Goal: Task Accomplishment & Management: Use online tool/utility

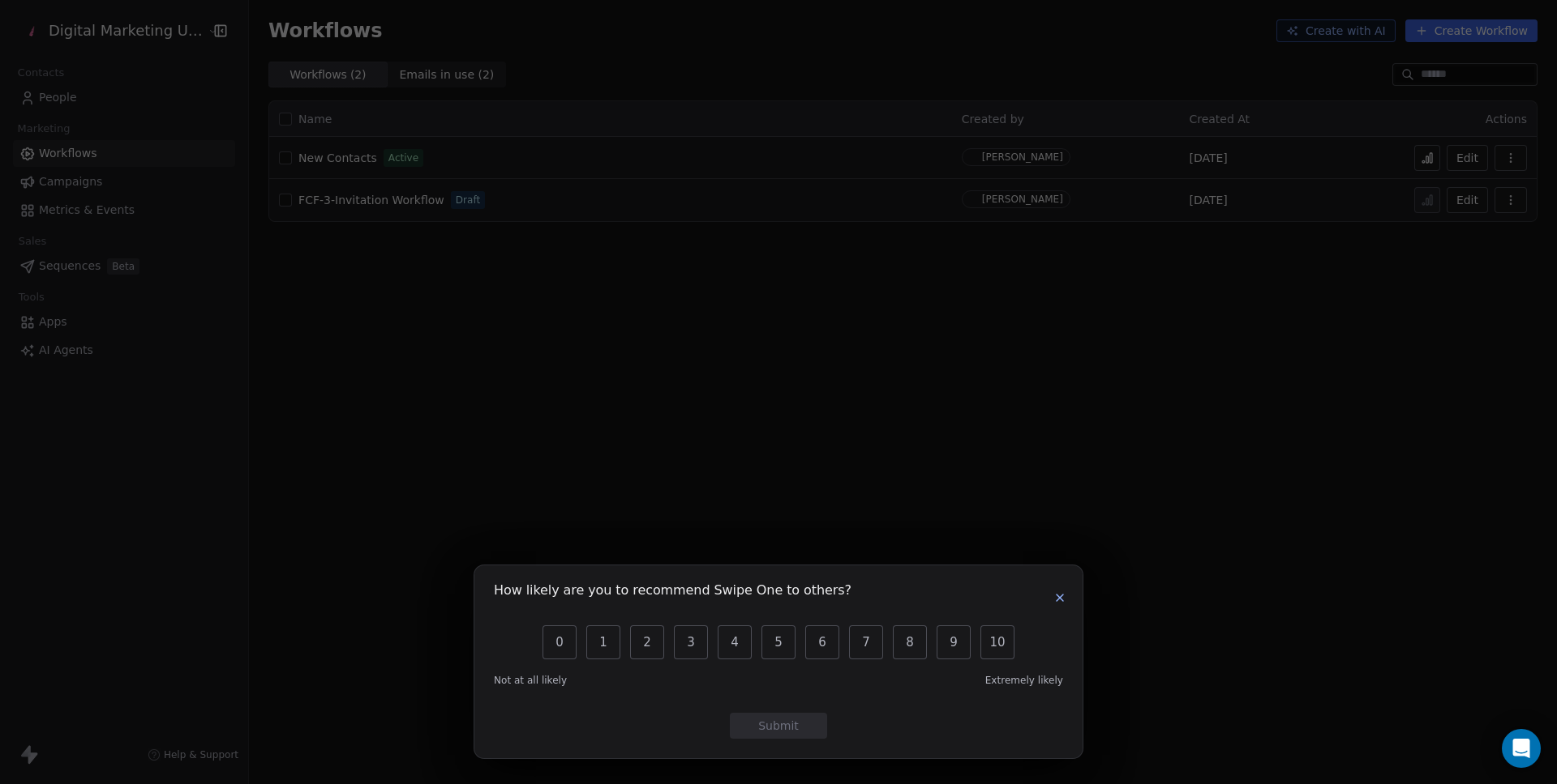
click at [1050, 596] on button "button" at bounding box center [1059, 597] width 19 height 19
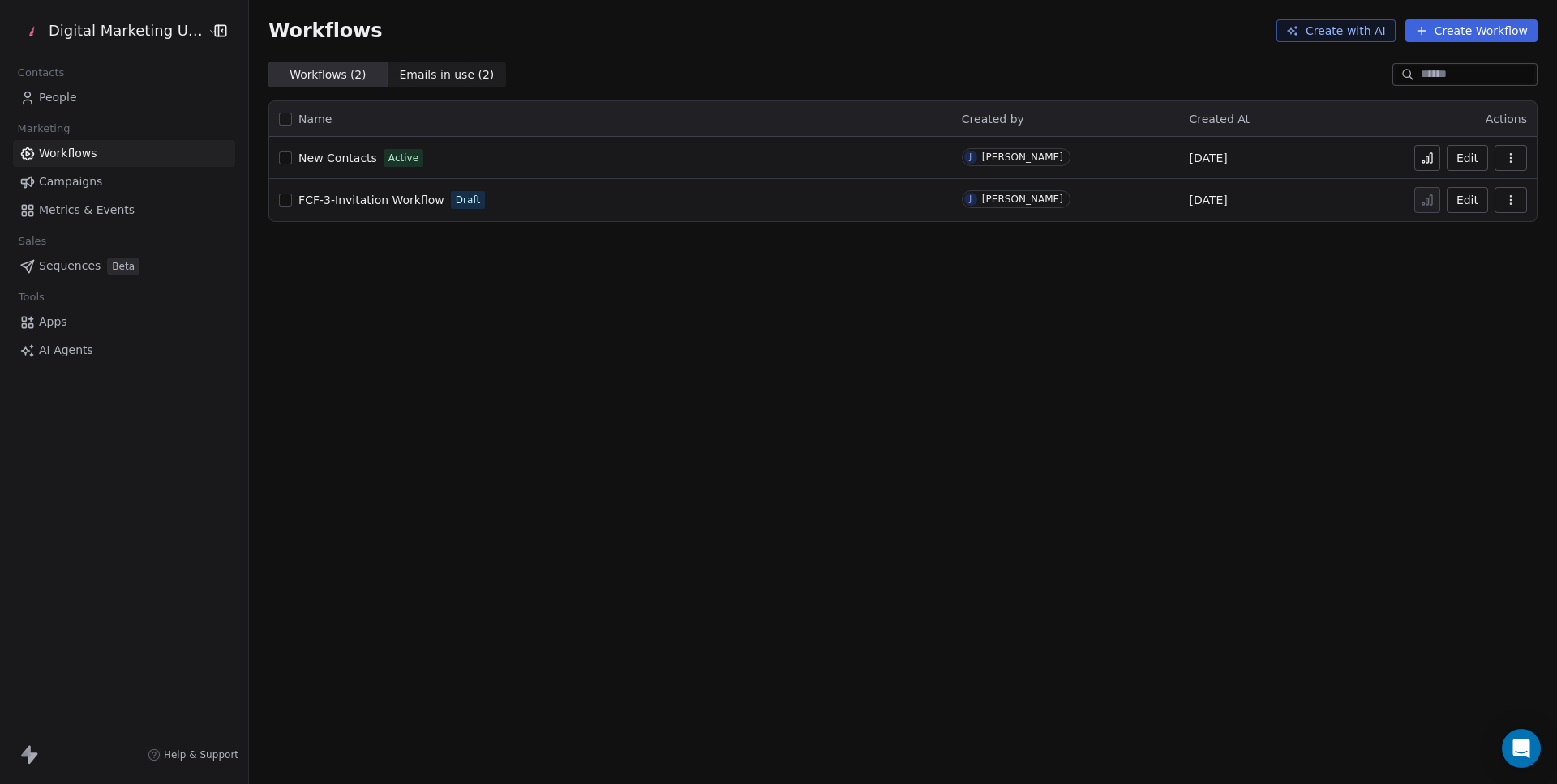
click at [109, 181] on link "Campaigns" at bounding box center [124, 181] width 223 height 27
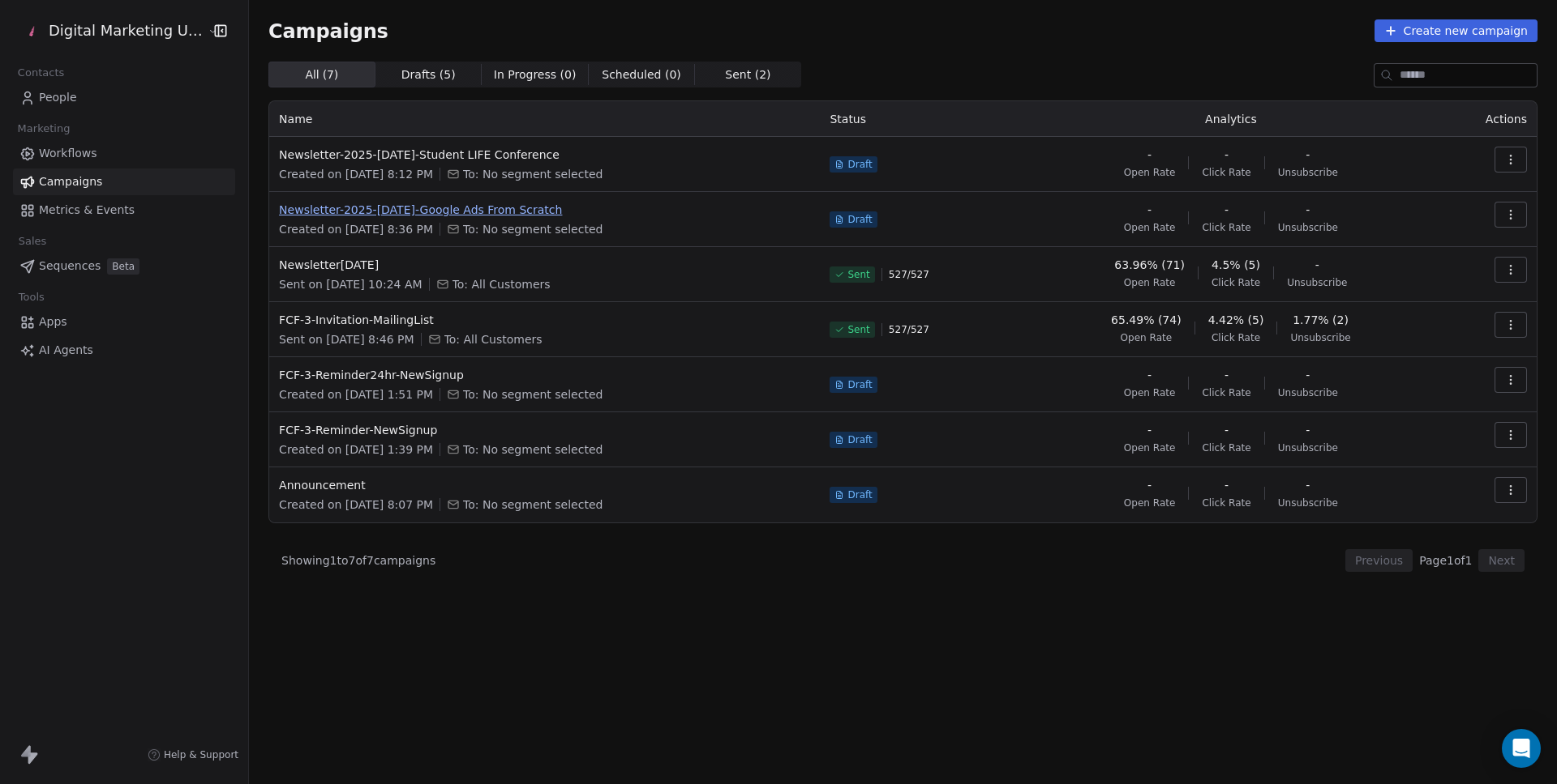
click at [406, 210] on span "Newsletter-2025-[DATE]-Google Ads From Scratch" at bounding box center [544, 210] width 531 height 17
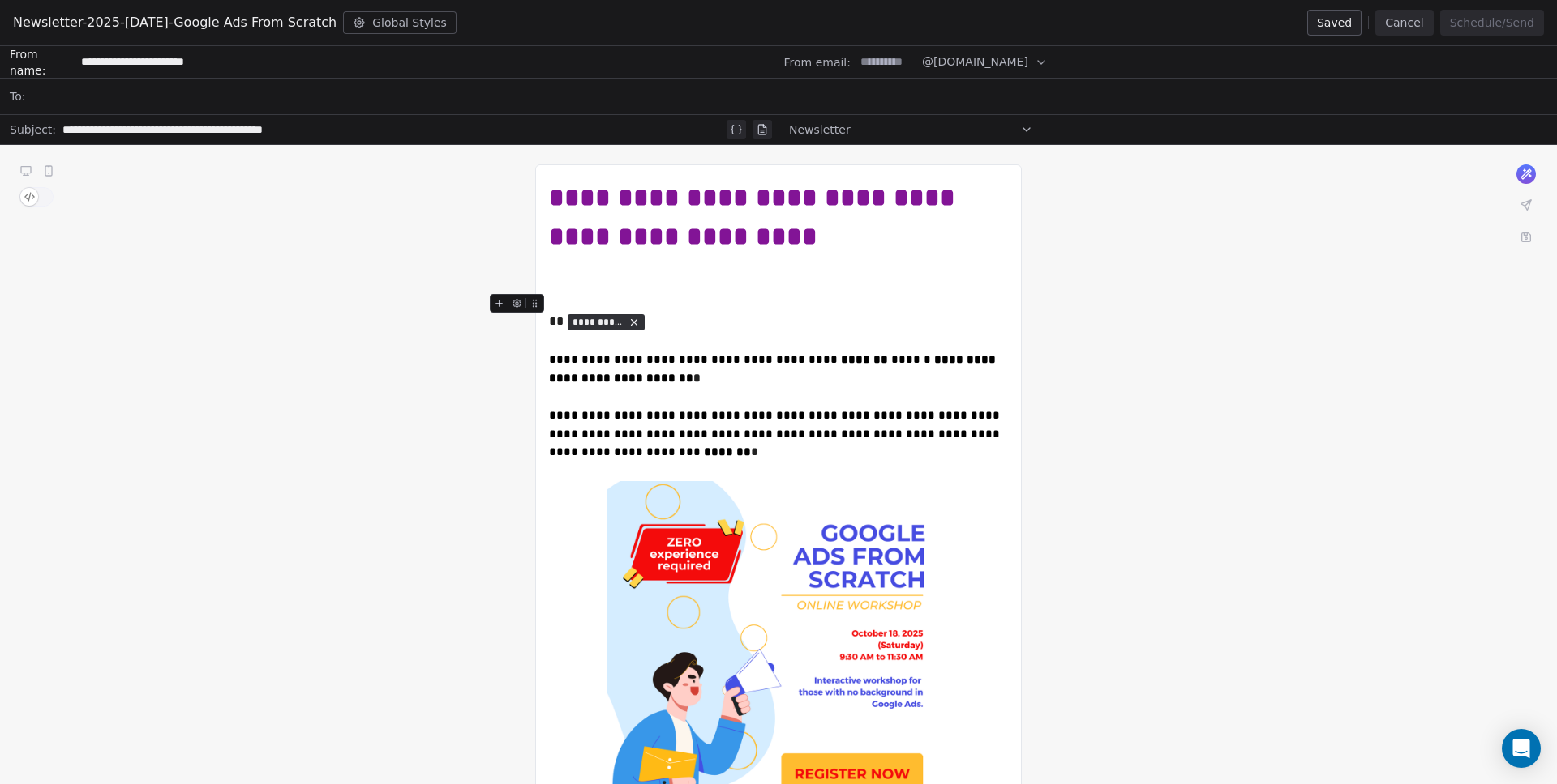
click at [72, 103] on div at bounding box center [789, 97] width 1516 height 36
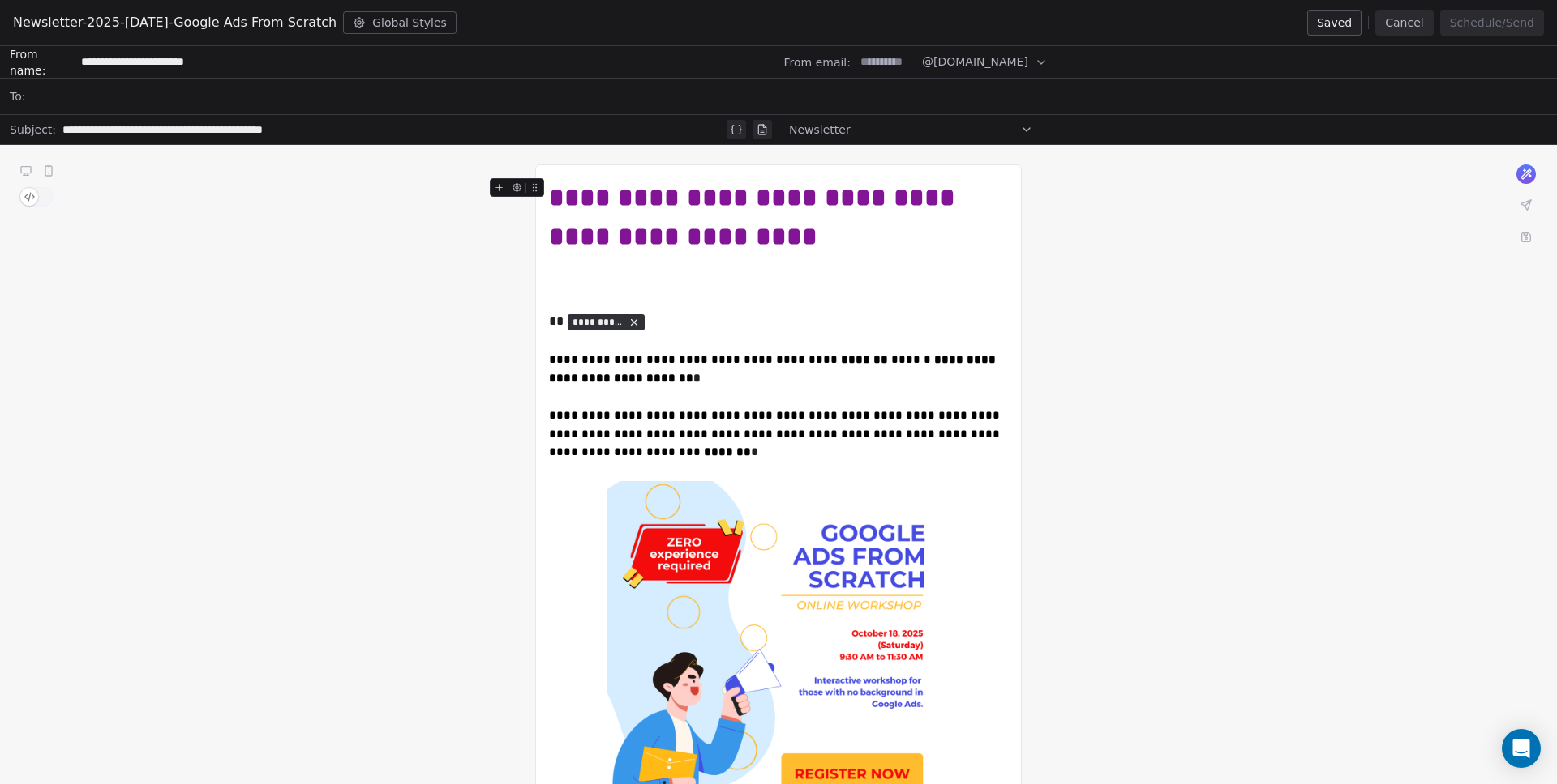
click at [1409, 24] on button "Cancel" at bounding box center [1403, 23] width 58 height 26
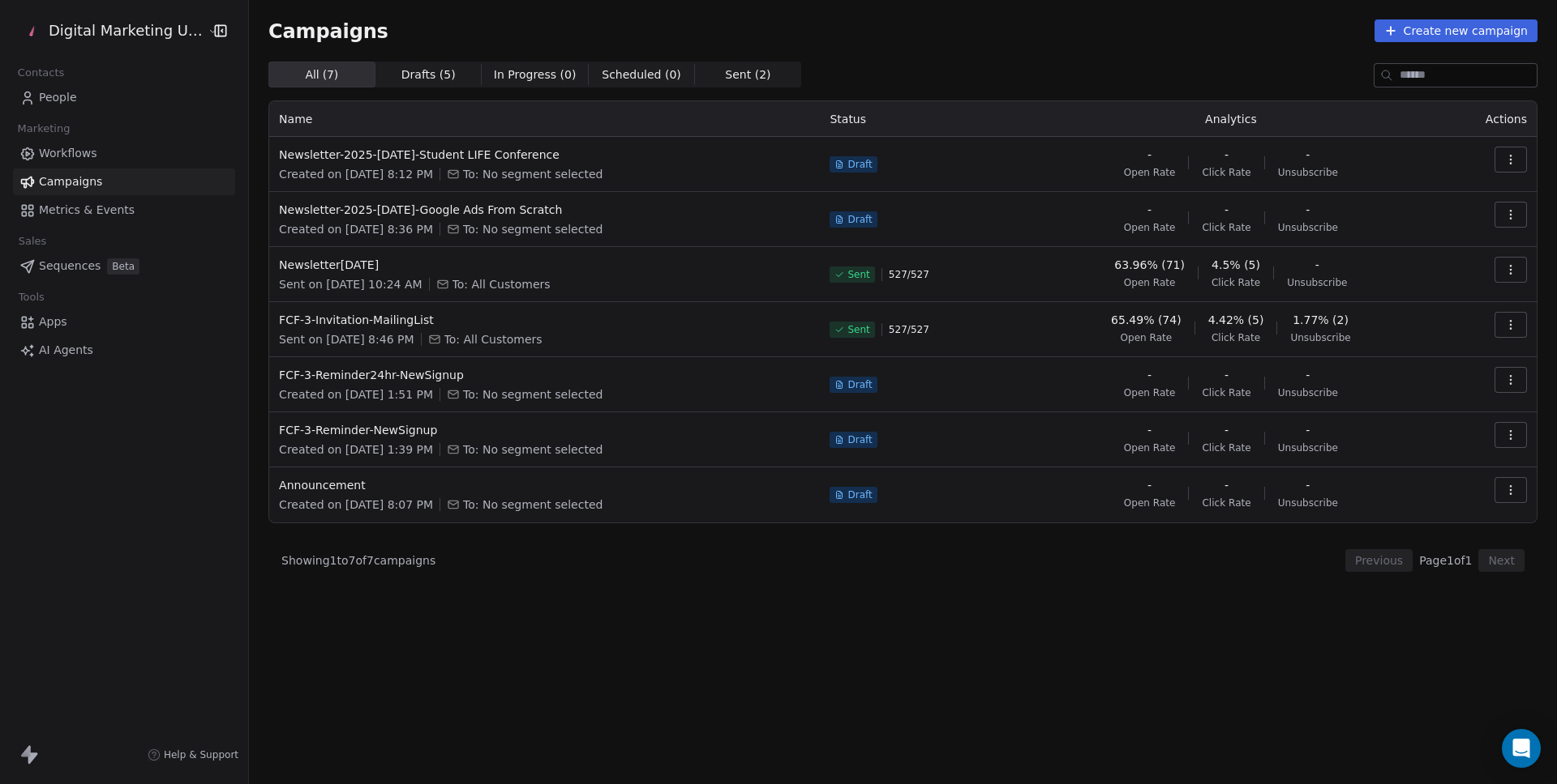
click at [124, 95] on link "People" at bounding box center [124, 97] width 223 height 27
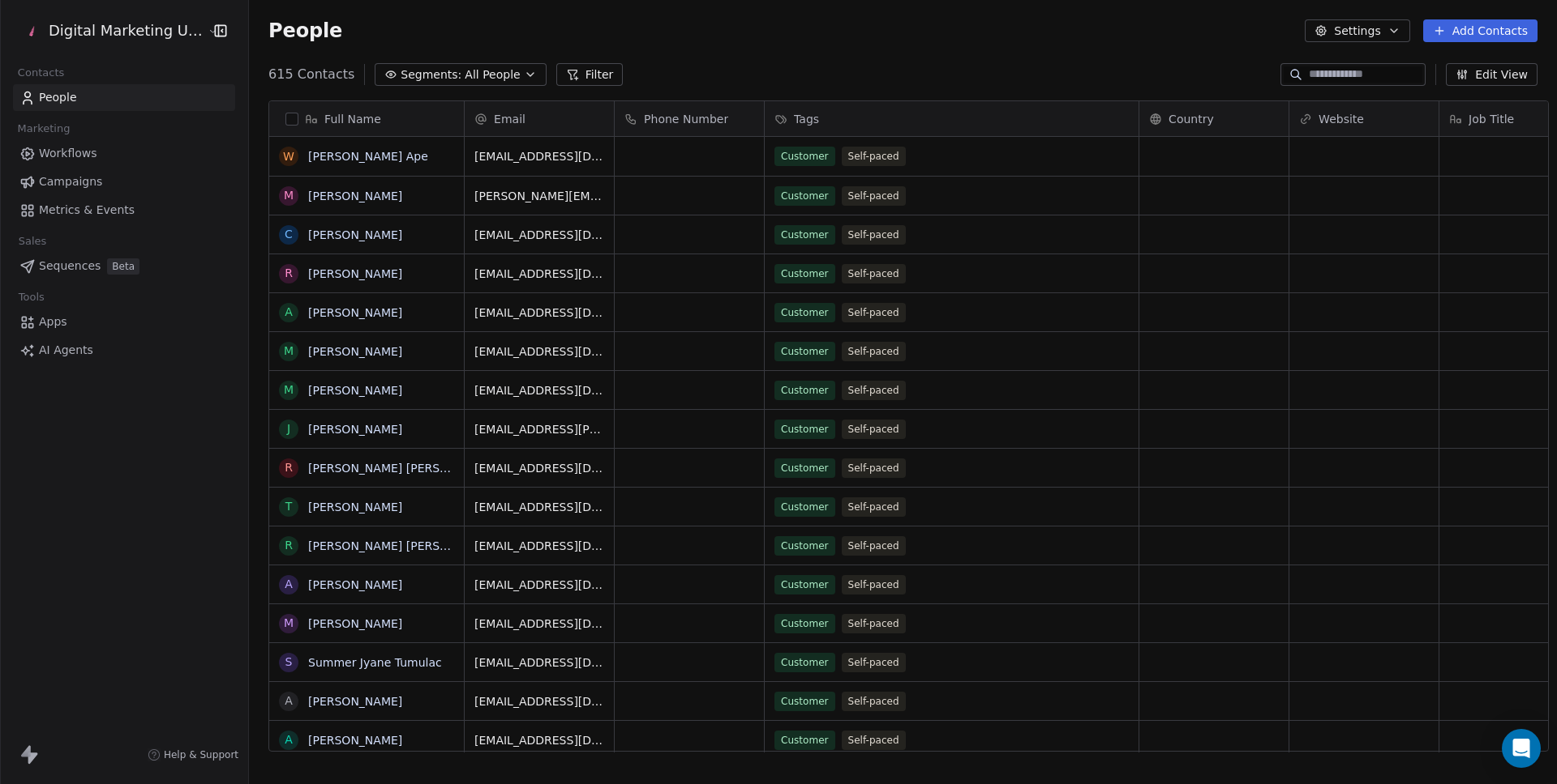
scroll to position [678, 1308]
click at [1504, 71] on button "Edit View" at bounding box center [1492, 74] width 92 height 23
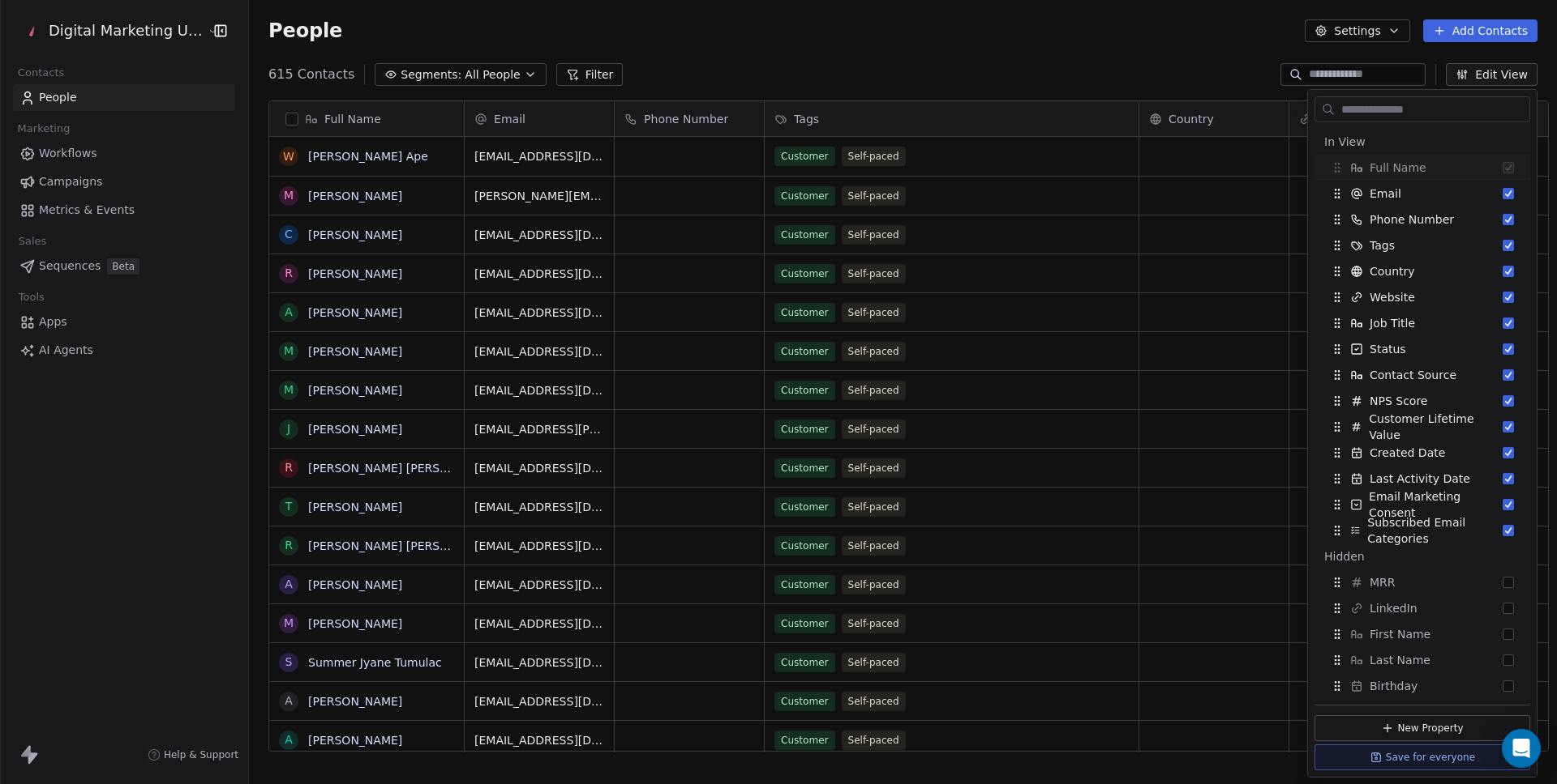
click at [1391, 109] on input "text" at bounding box center [1434, 110] width 191 height 24
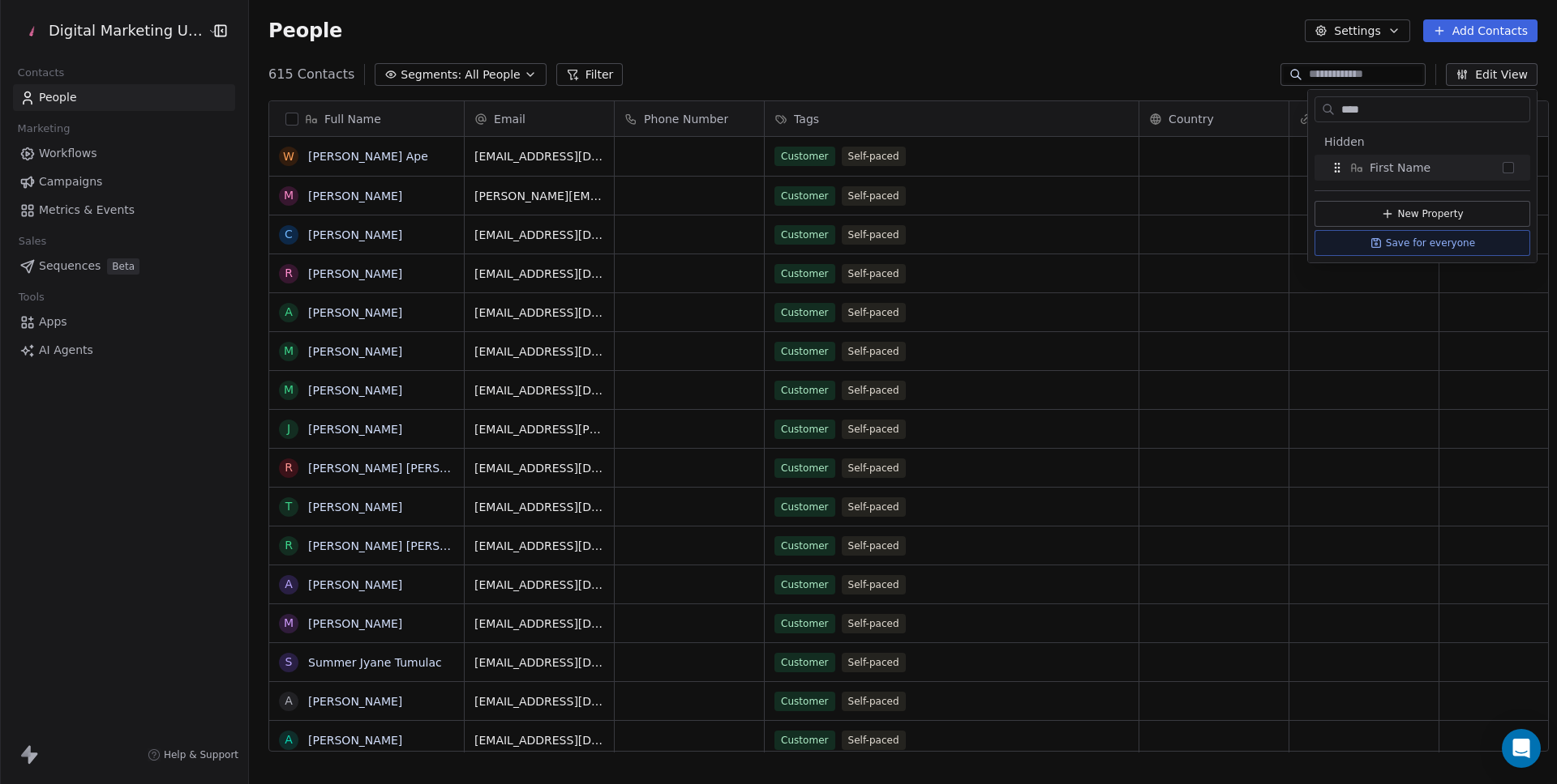
type input "****"
click at [1403, 165] on span "First Name" at bounding box center [1400, 168] width 61 height 17
click at [1365, 258] on button "Save for everyone" at bounding box center [1422, 260] width 215 height 26
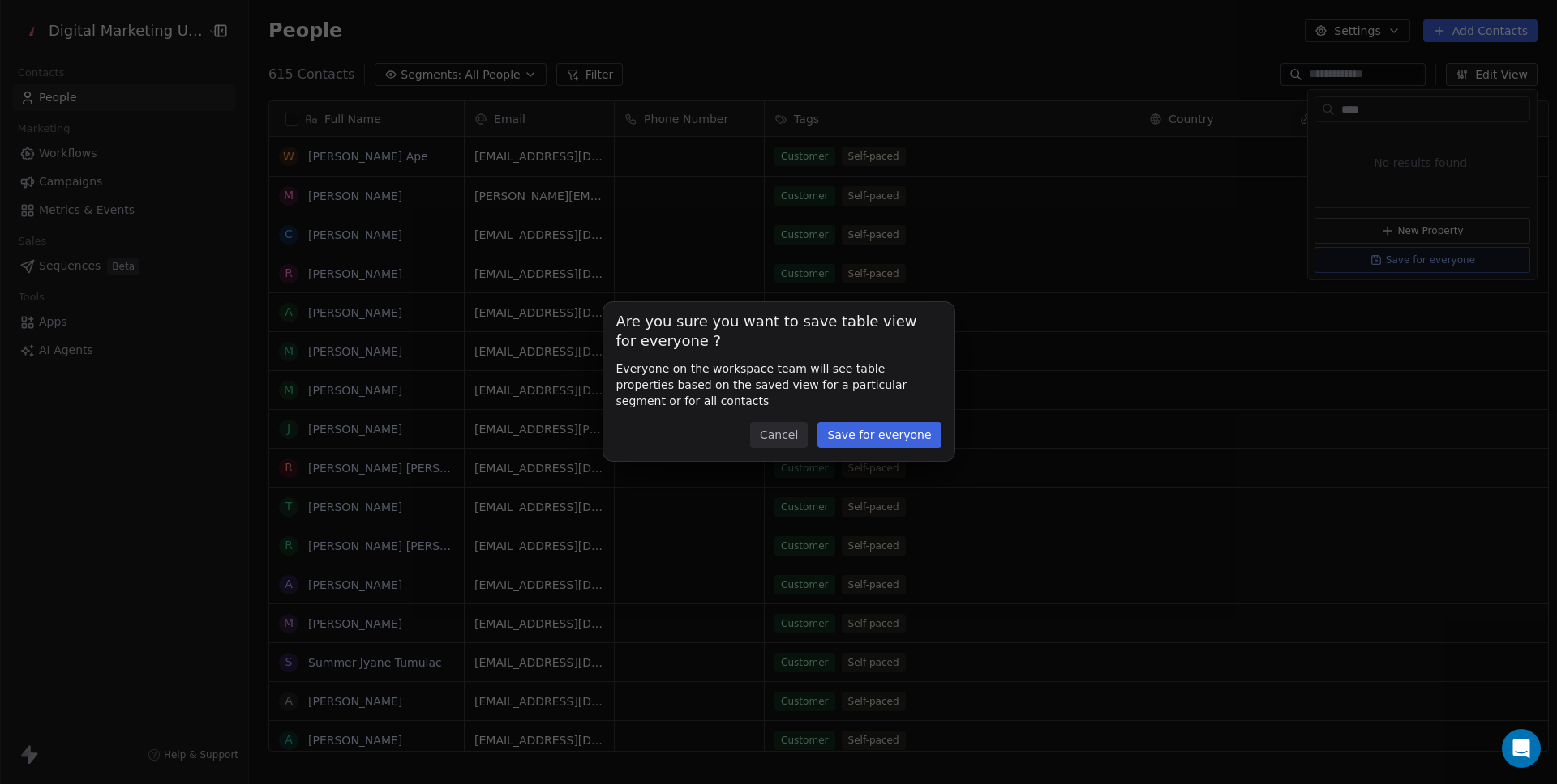
click at [883, 430] on button "Save for everyone" at bounding box center [879, 435] width 123 height 26
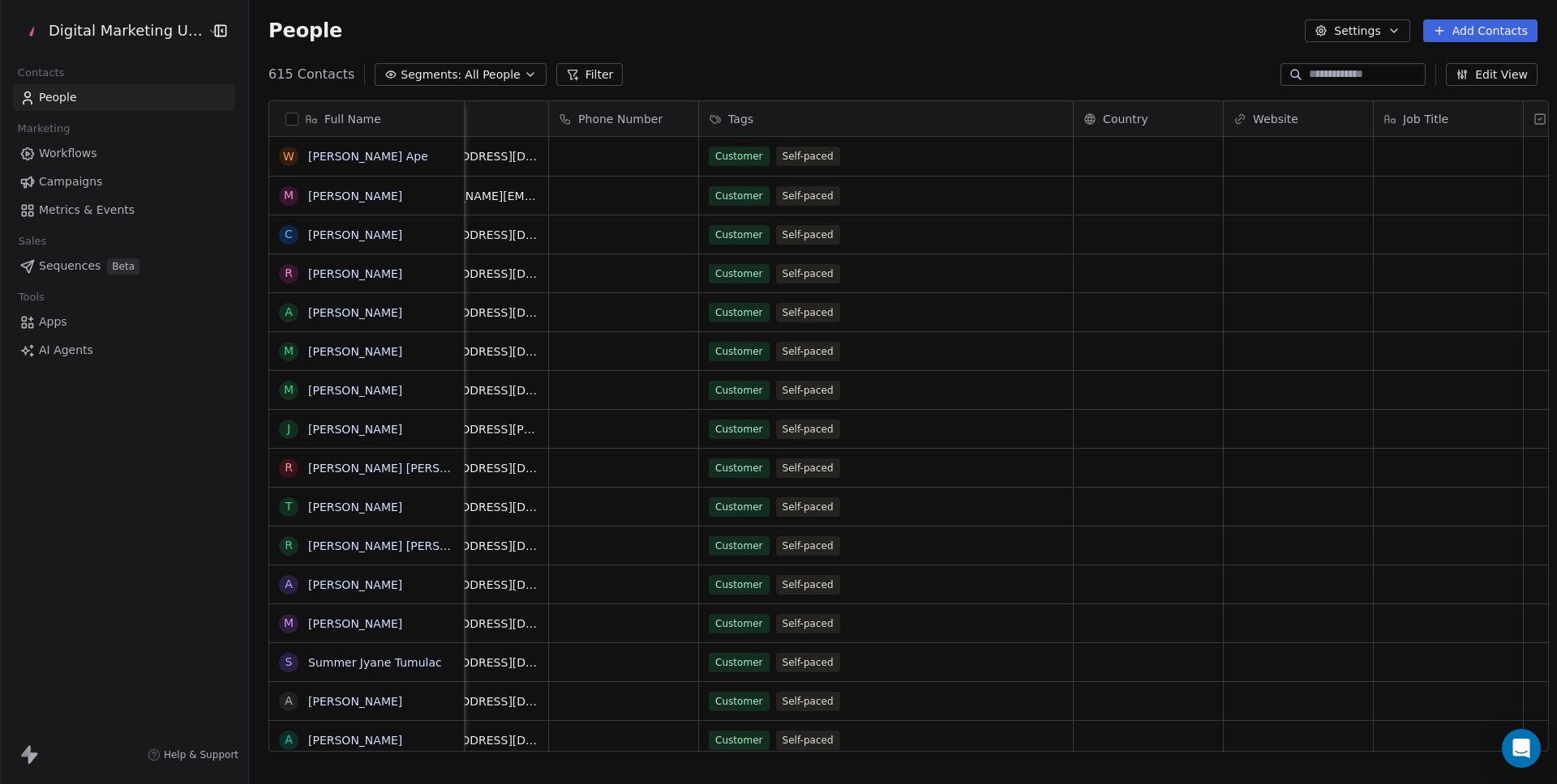
scroll to position [0, 0]
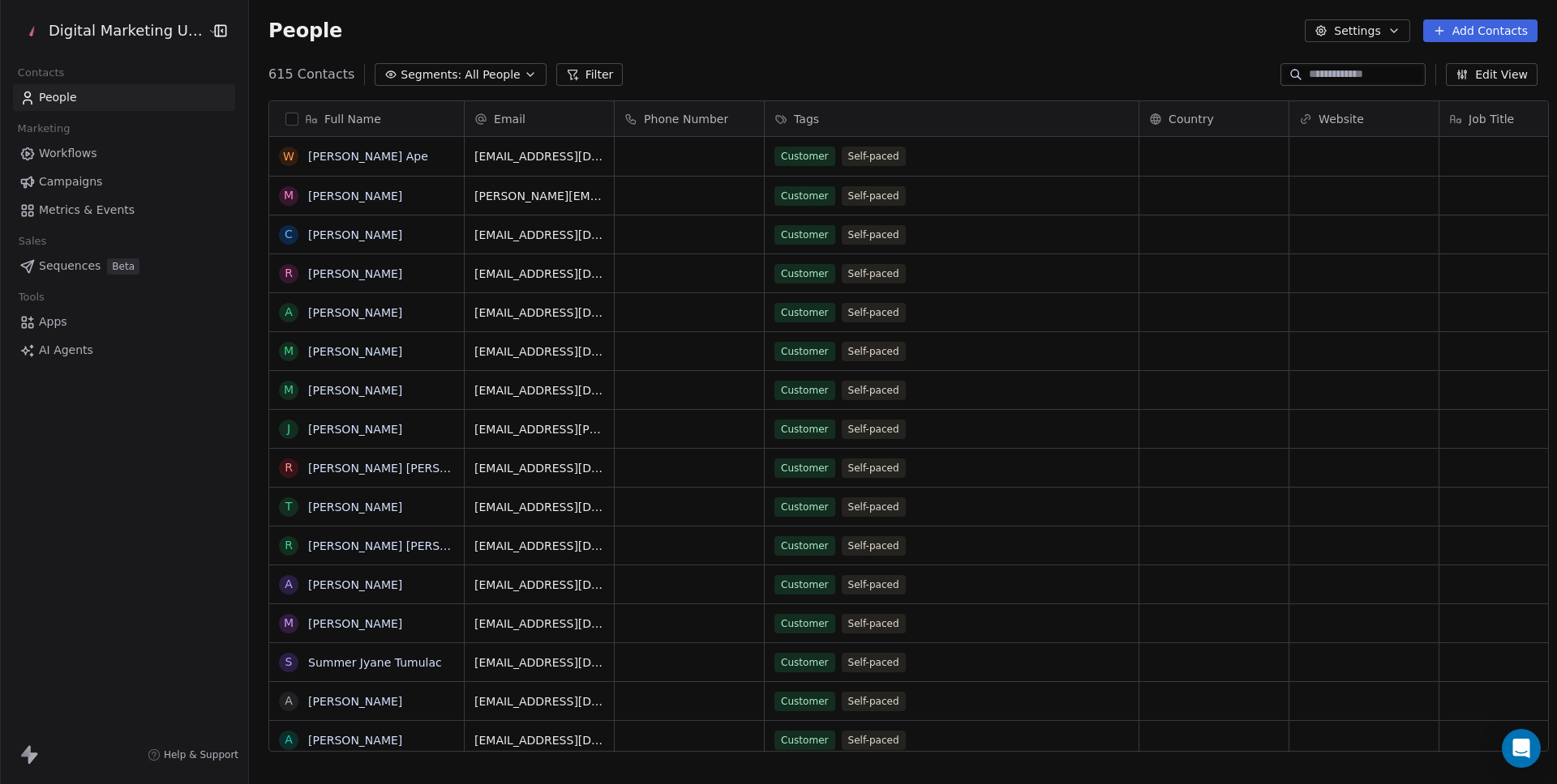
click at [1363, 66] on input at bounding box center [1365, 74] width 113 height 17
type input "**********"
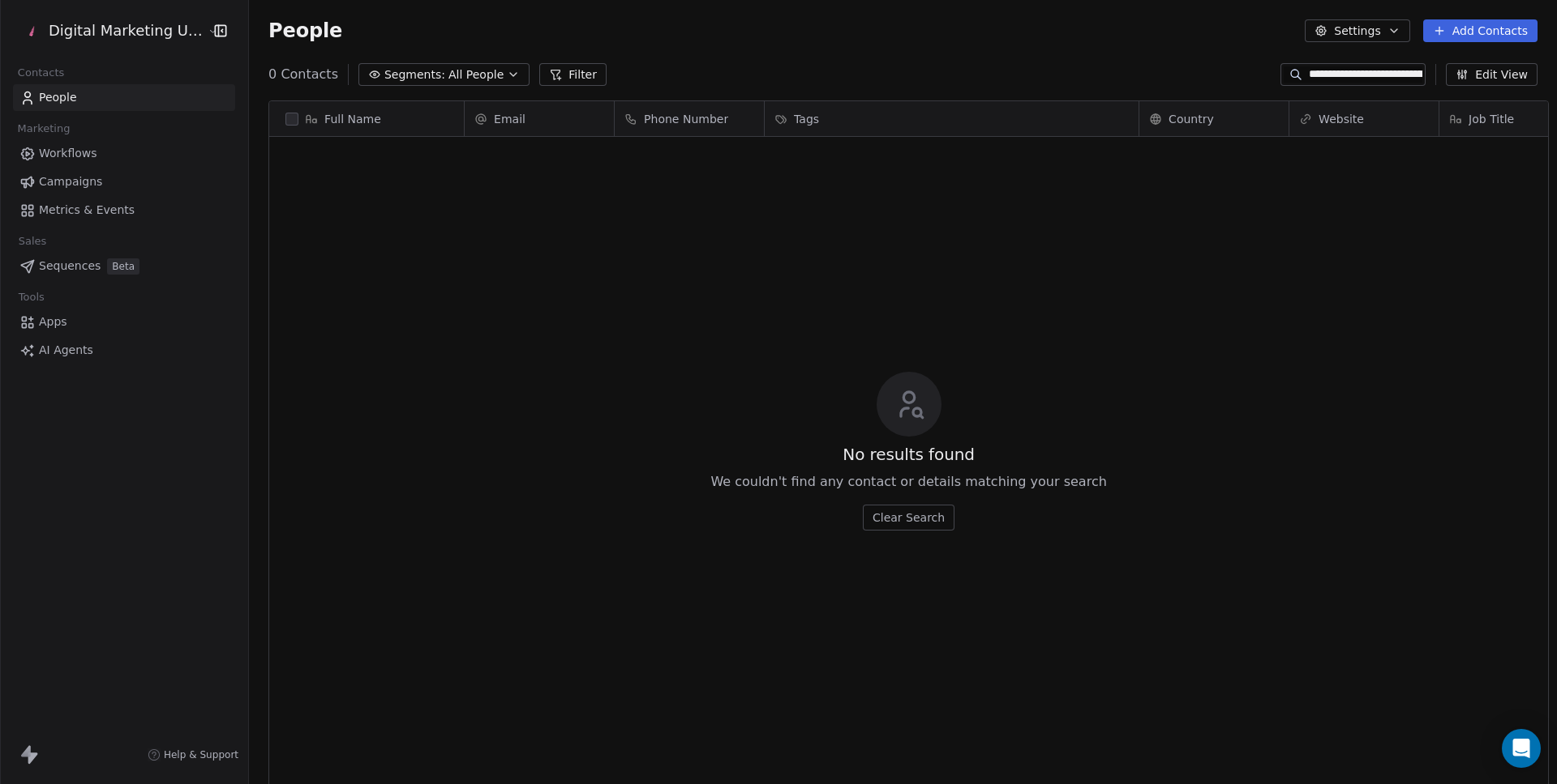
scroll to position [678, 1308]
click at [1338, 75] on input "**********" at bounding box center [1365, 74] width 113 height 17
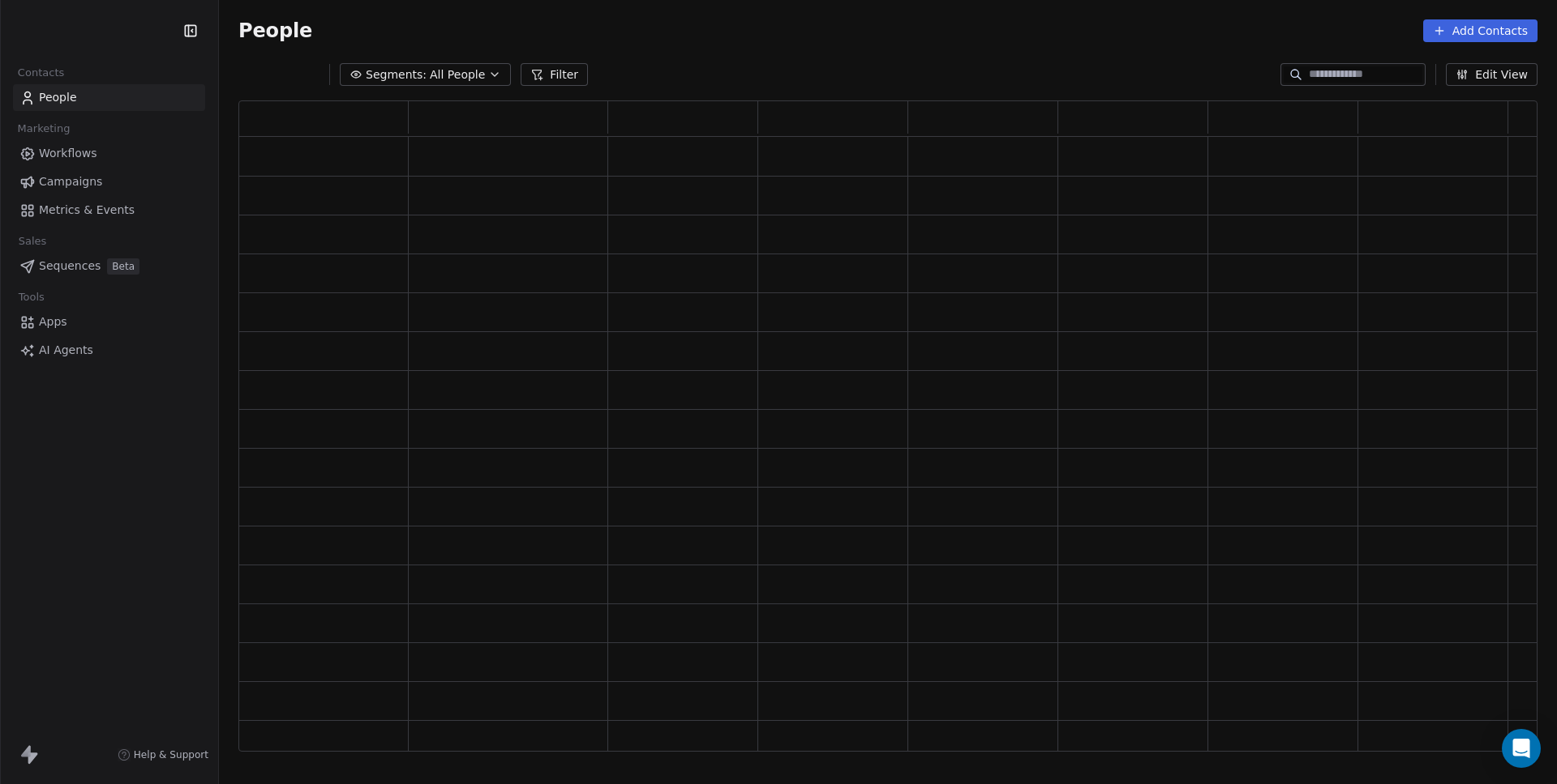
scroll to position [640, 1269]
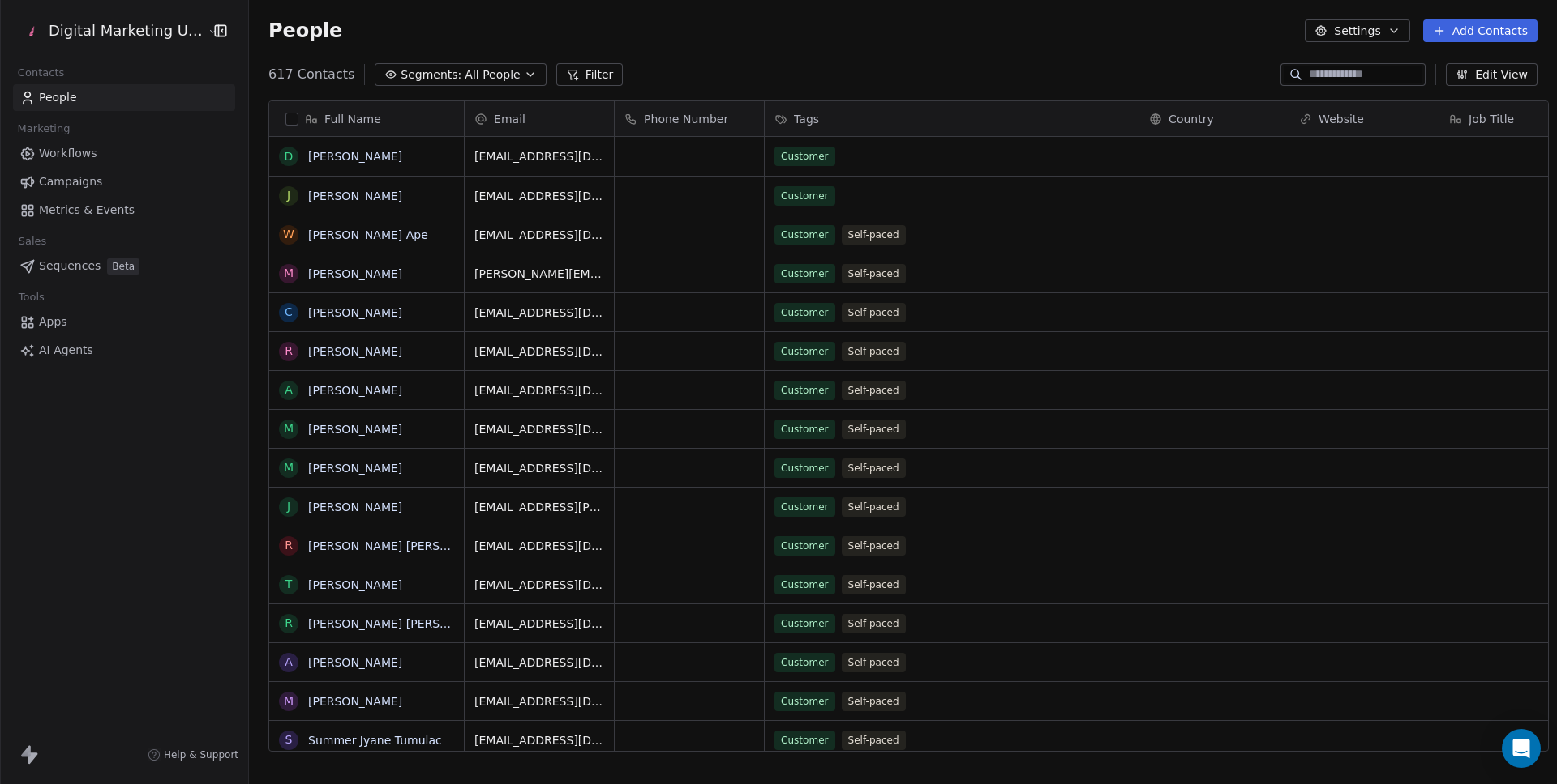
click at [1381, 76] on input at bounding box center [1365, 74] width 113 height 17
click at [831, 34] on div "People Settings Add Contacts" at bounding box center [903, 30] width 1269 height 23
click at [83, 181] on span "Campaigns" at bounding box center [70, 182] width 63 height 17
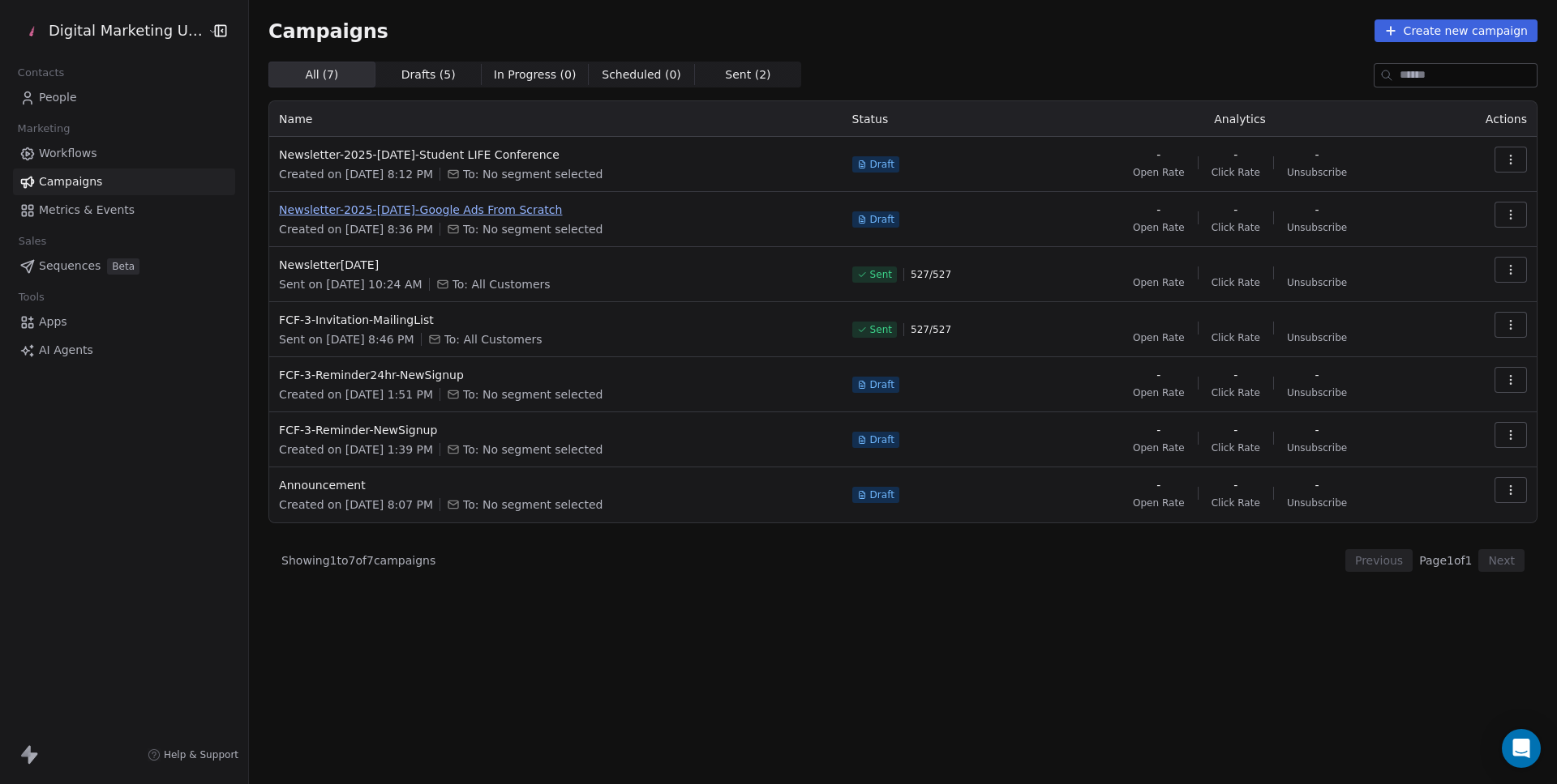
click at [338, 207] on span "Newsletter-2025-[DATE]-Google Ads From Scratch" at bounding box center [555, 210] width 553 height 17
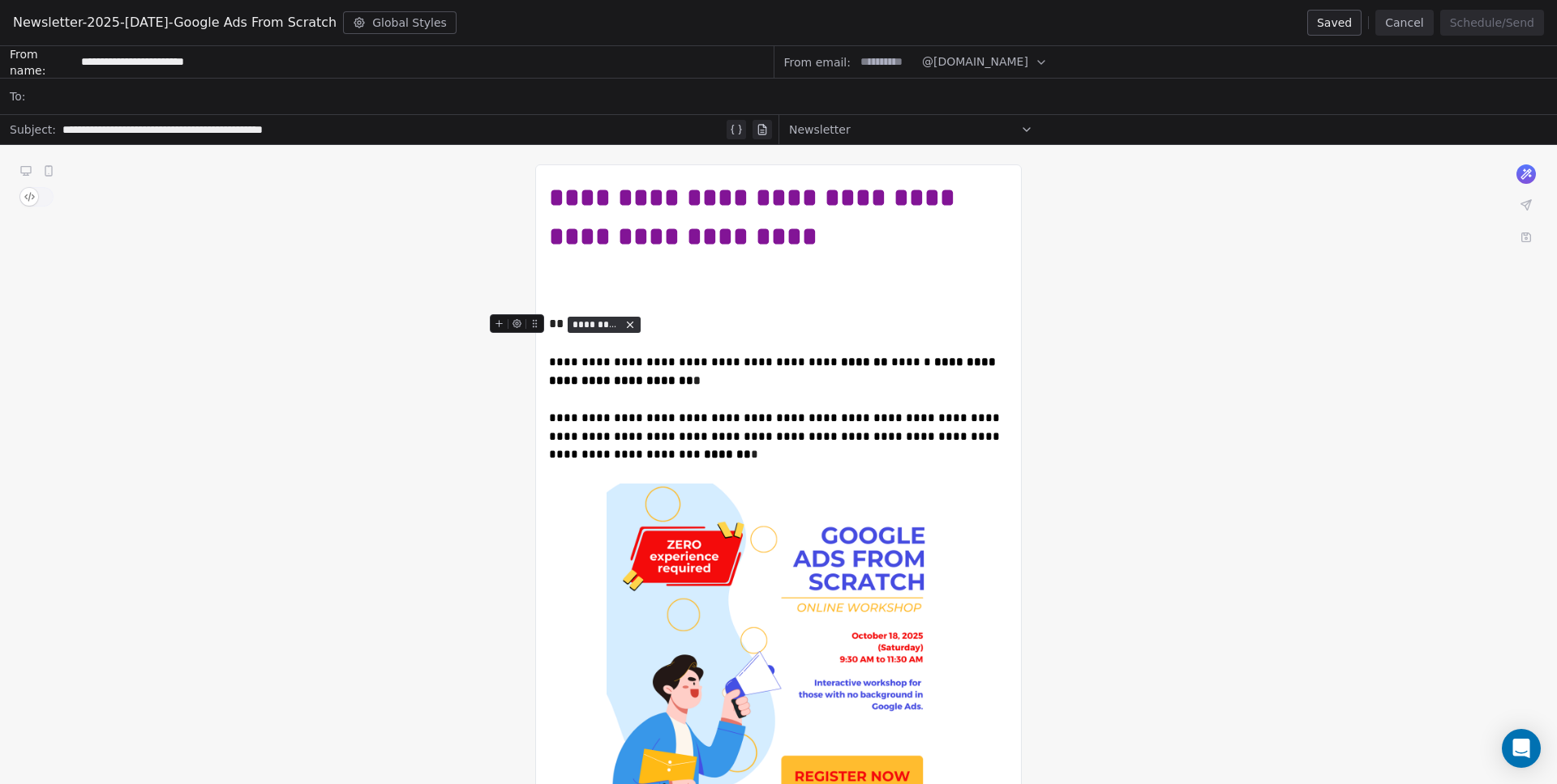
click at [518, 322] on icon at bounding box center [517, 324] width 8 height 8
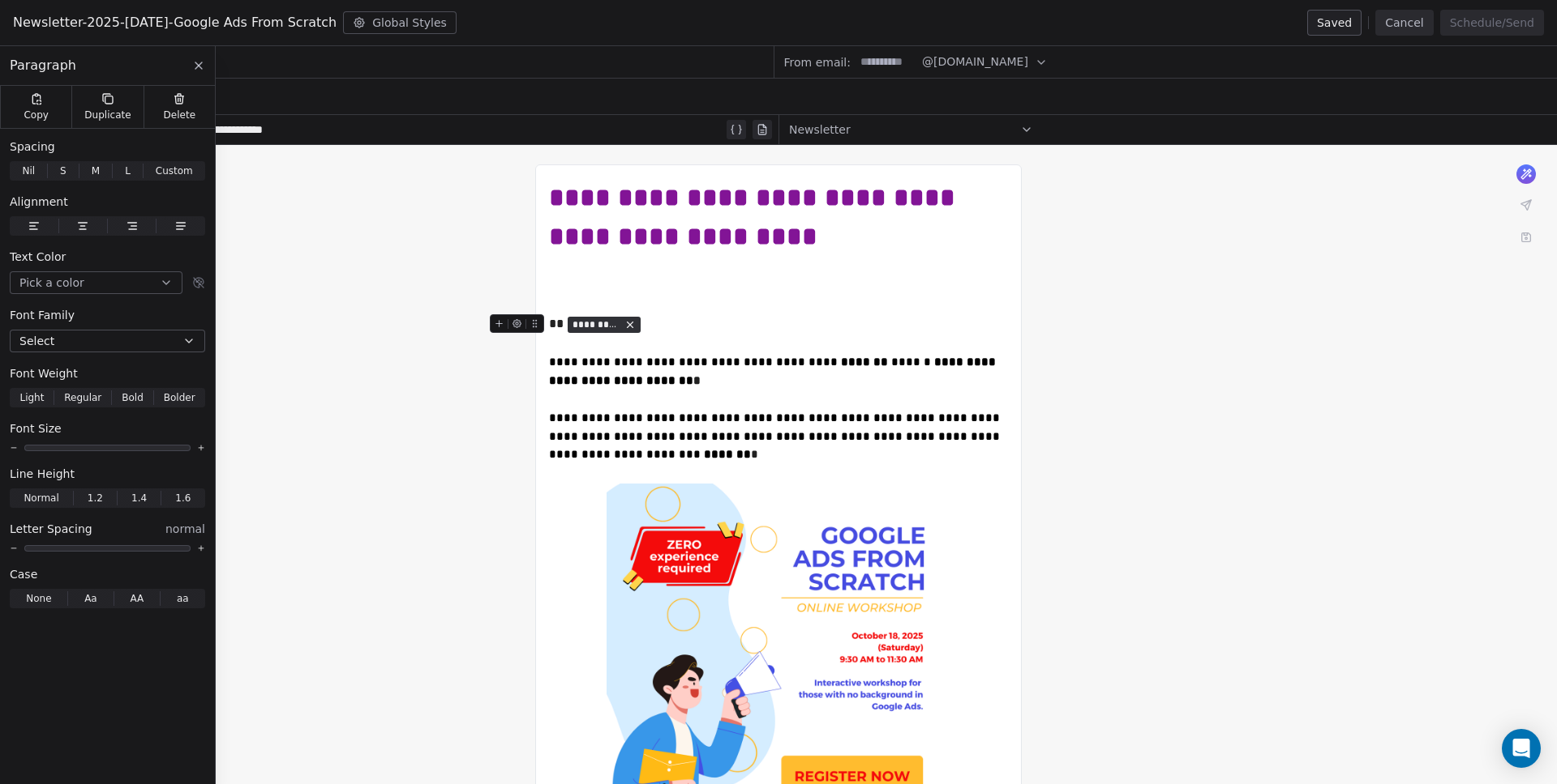
click at [616, 325] on span "*********" at bounding box center [595, 324] width 47 height 13
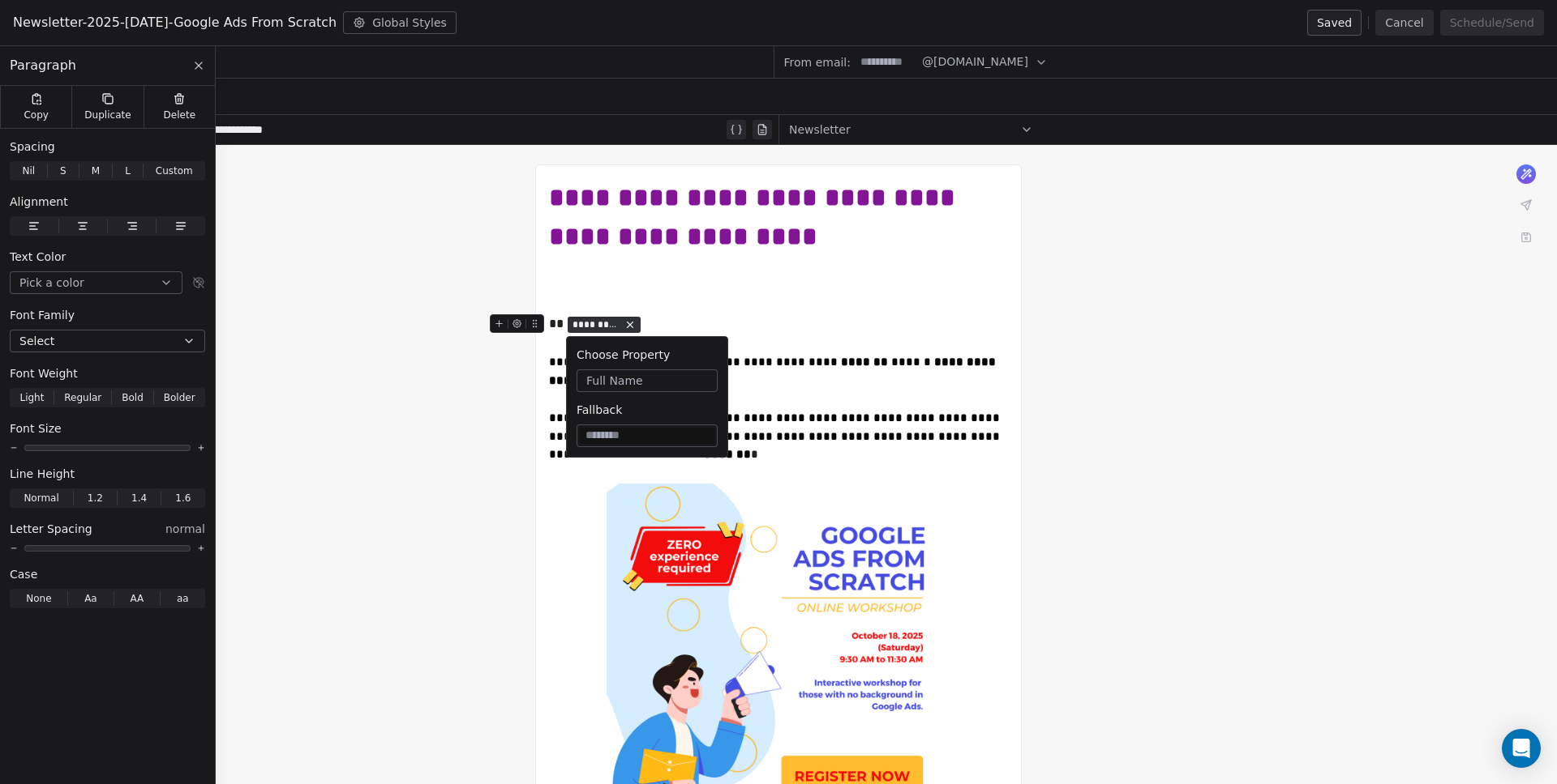
click at [605, 390] on button "Full Name" at bounding box center [647, 381] width 141 height 23
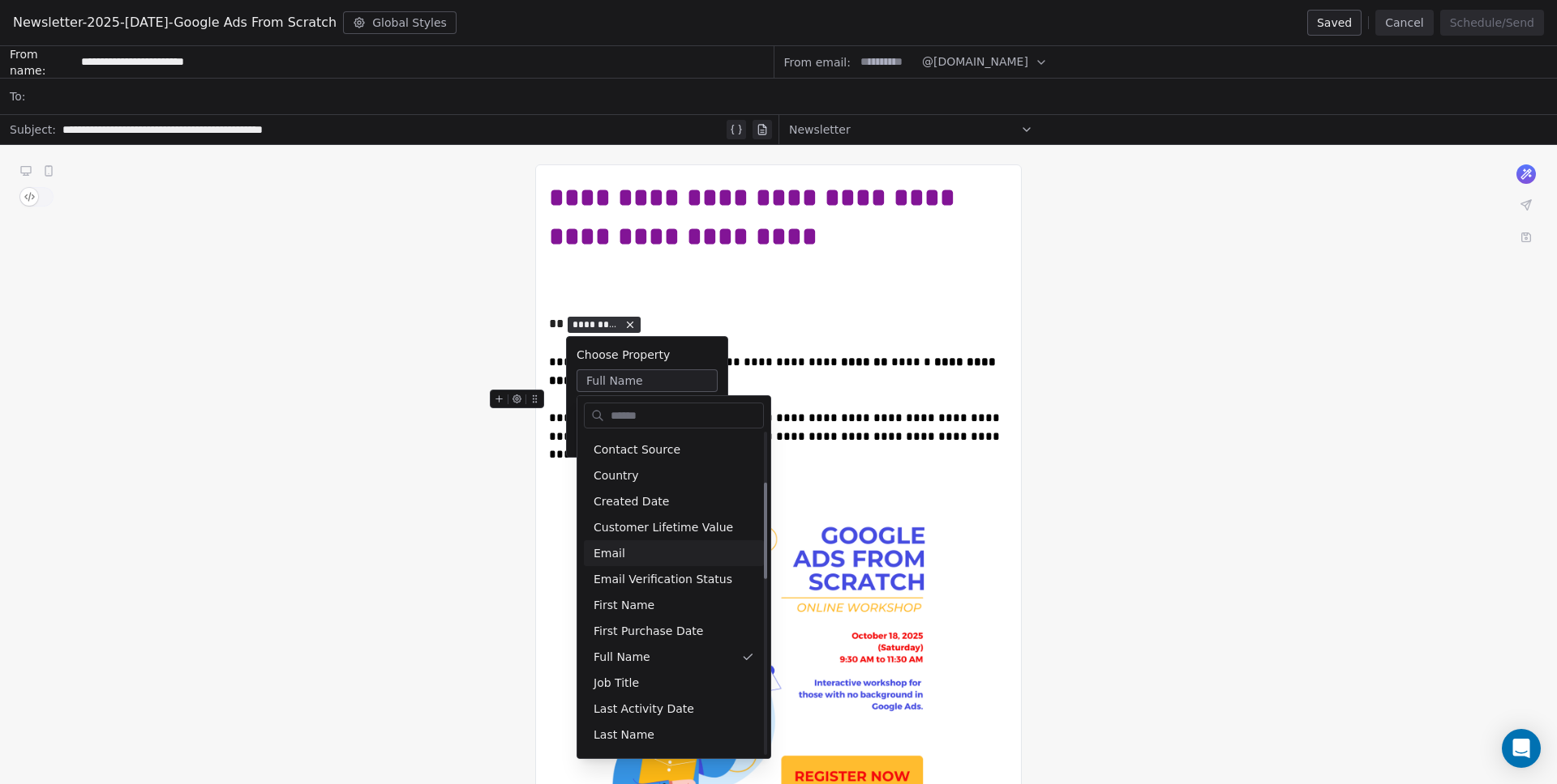
scroll to position [256, 0]
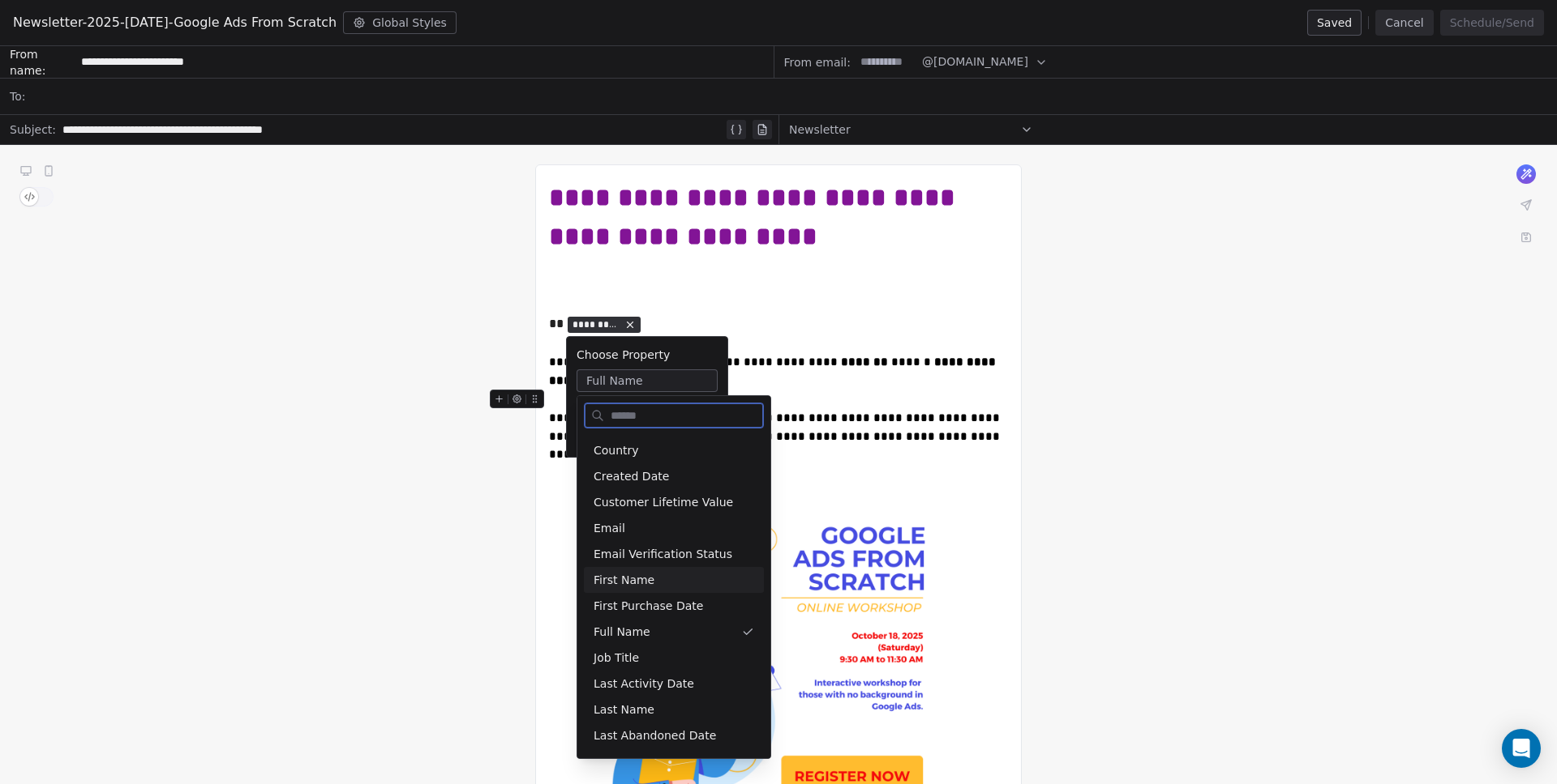
click at [599, 578] on div "First Name" at bounding box center [674, 580] width 180 height 26
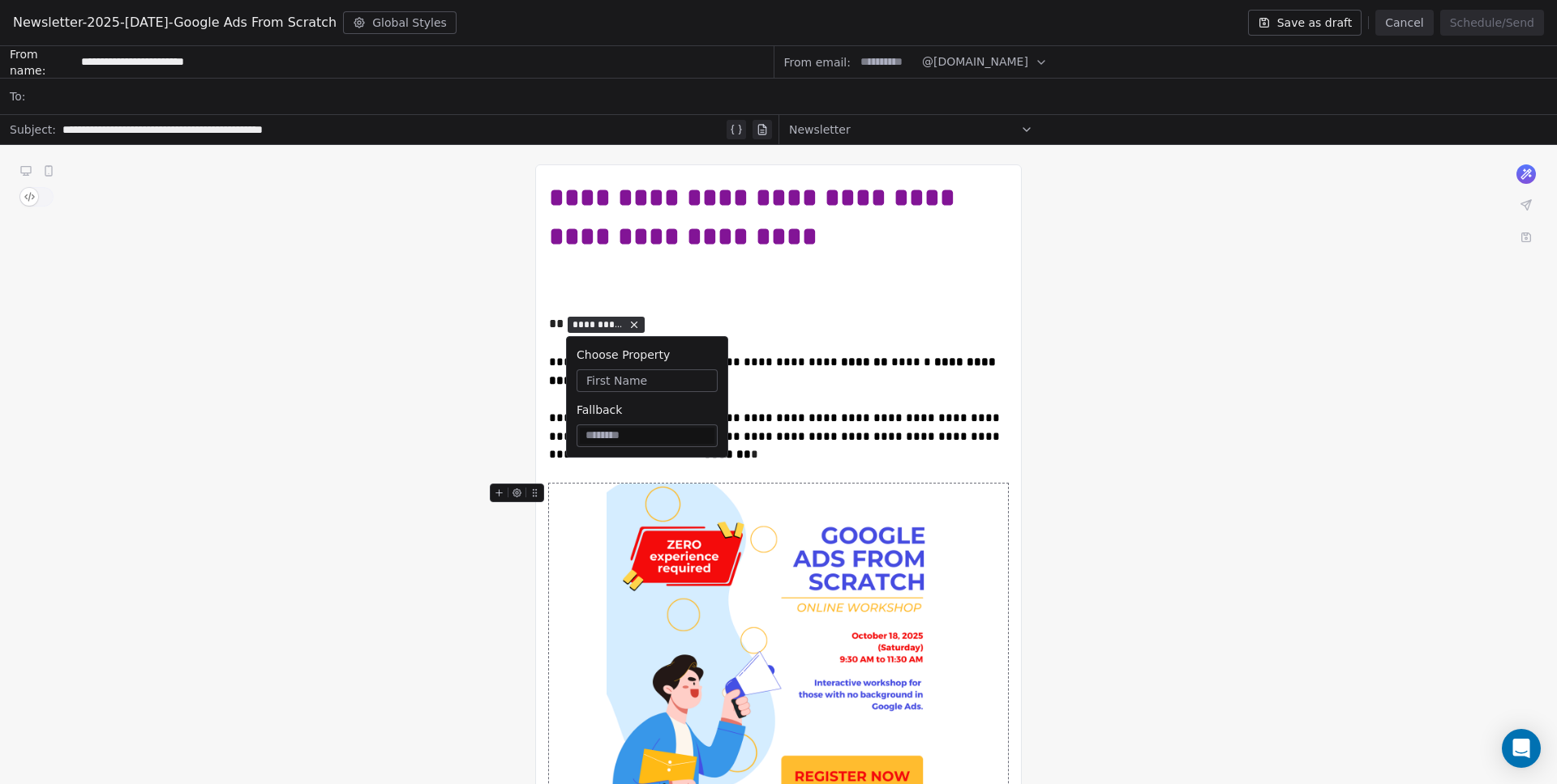
click at [654, 430] on input at bounding box center [647, 436] width 134 height 17
click at [768, 336] on div at bounding box center [778, 343] width 459 height 19
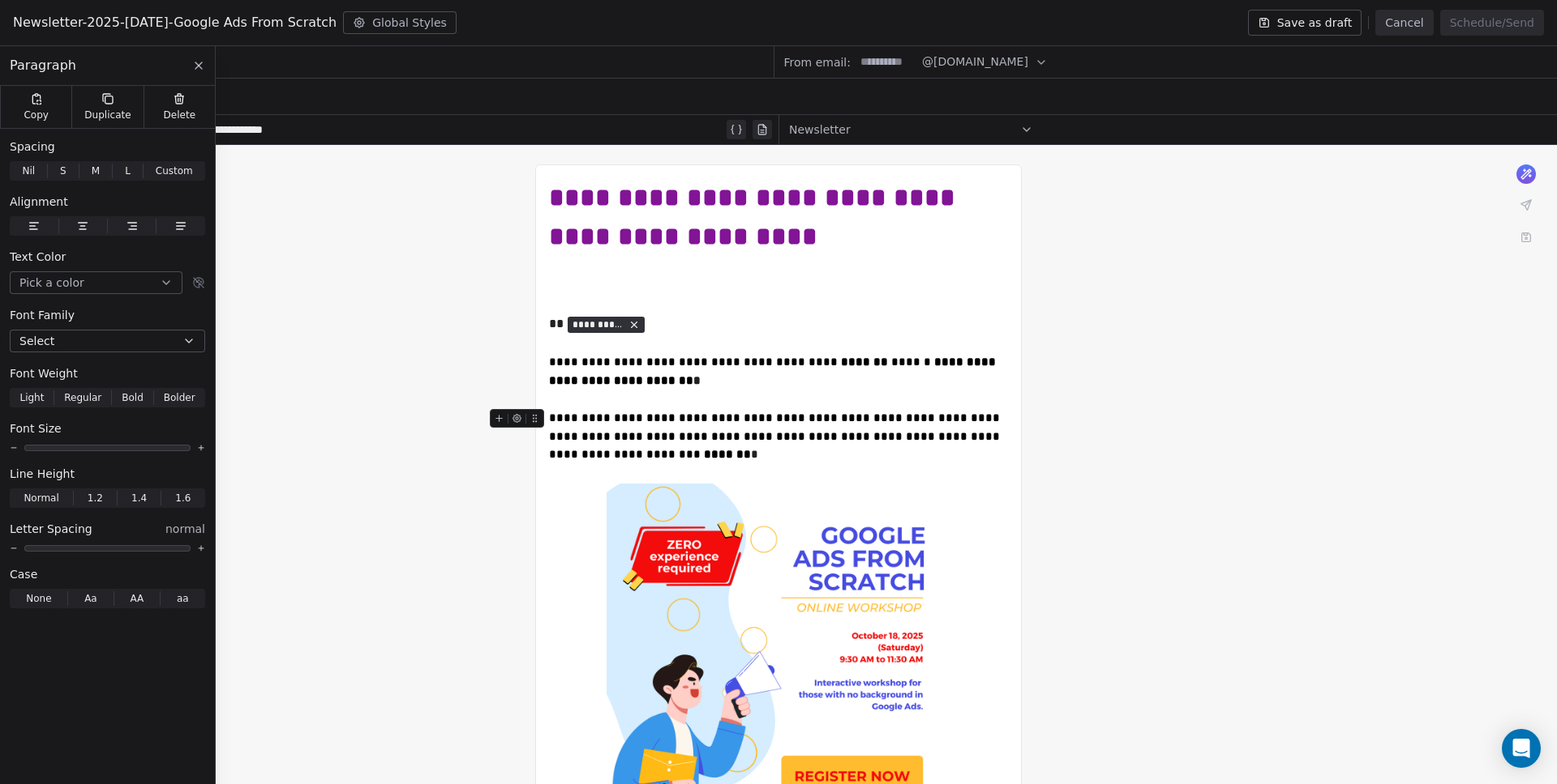
click at [880, 67] on input at bounding box center [886, 62] width 63 height 30
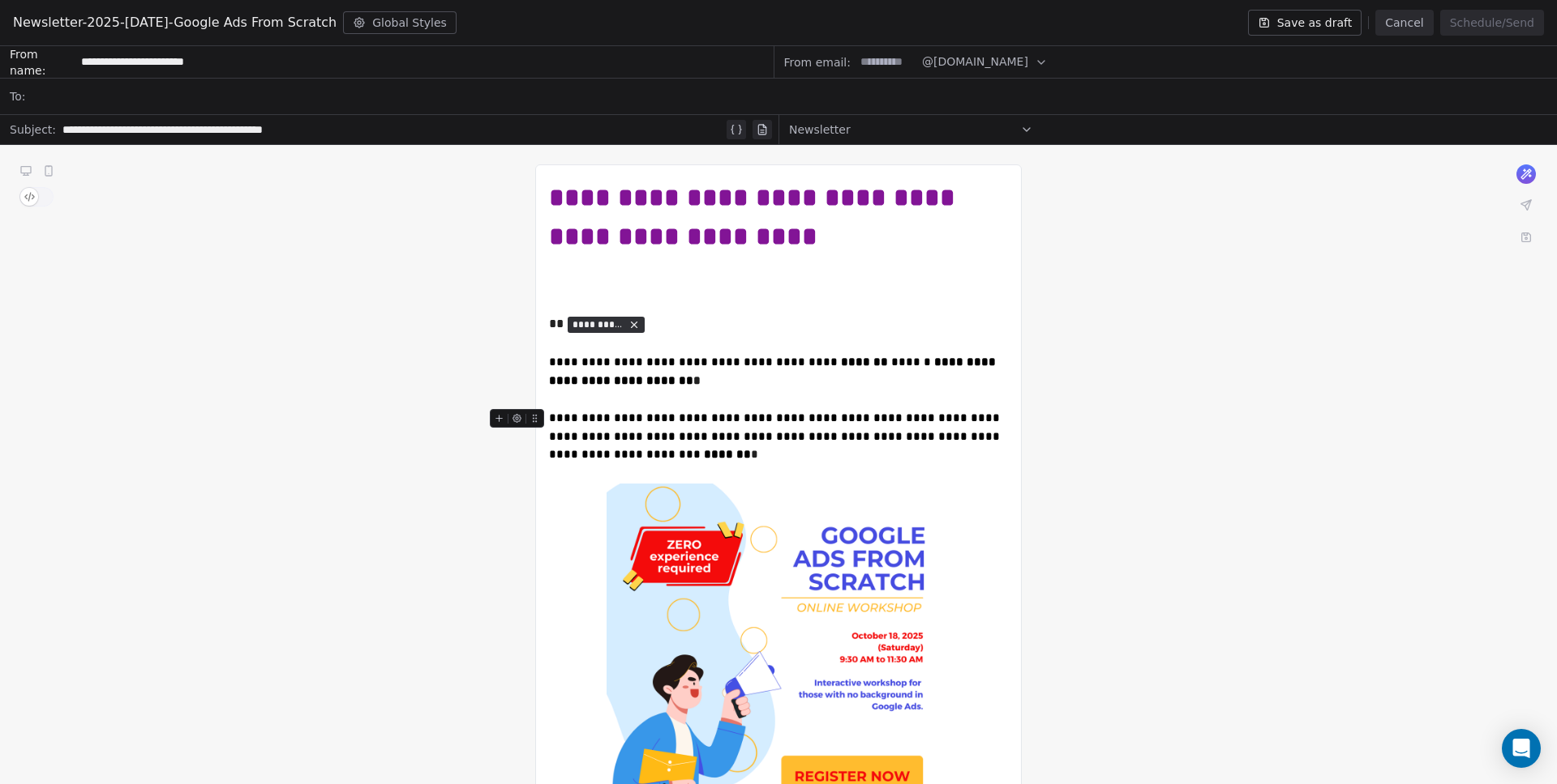
click at [854, 58] on input at bounding box center [886, 62] width 63 height 30
type input "*********"
click at [796, 92] on div at bounding box center [789, 97] width 1516 height 36
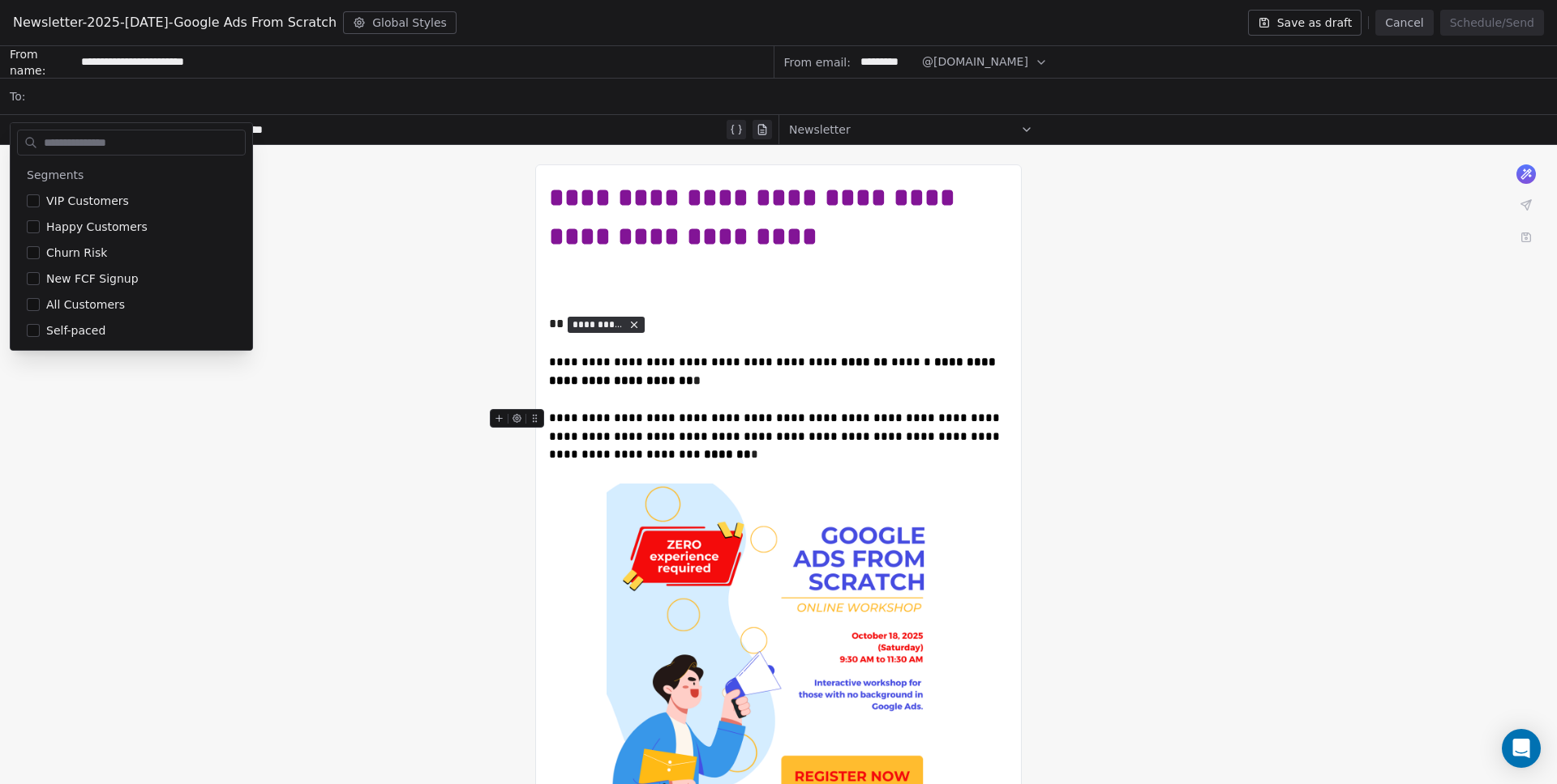
click at [863, 113] on div at bounding box center [789, 97] width 1516 height 36
click at [1101, 100] on div at bounding box center [789, 97] width 1516 height 36
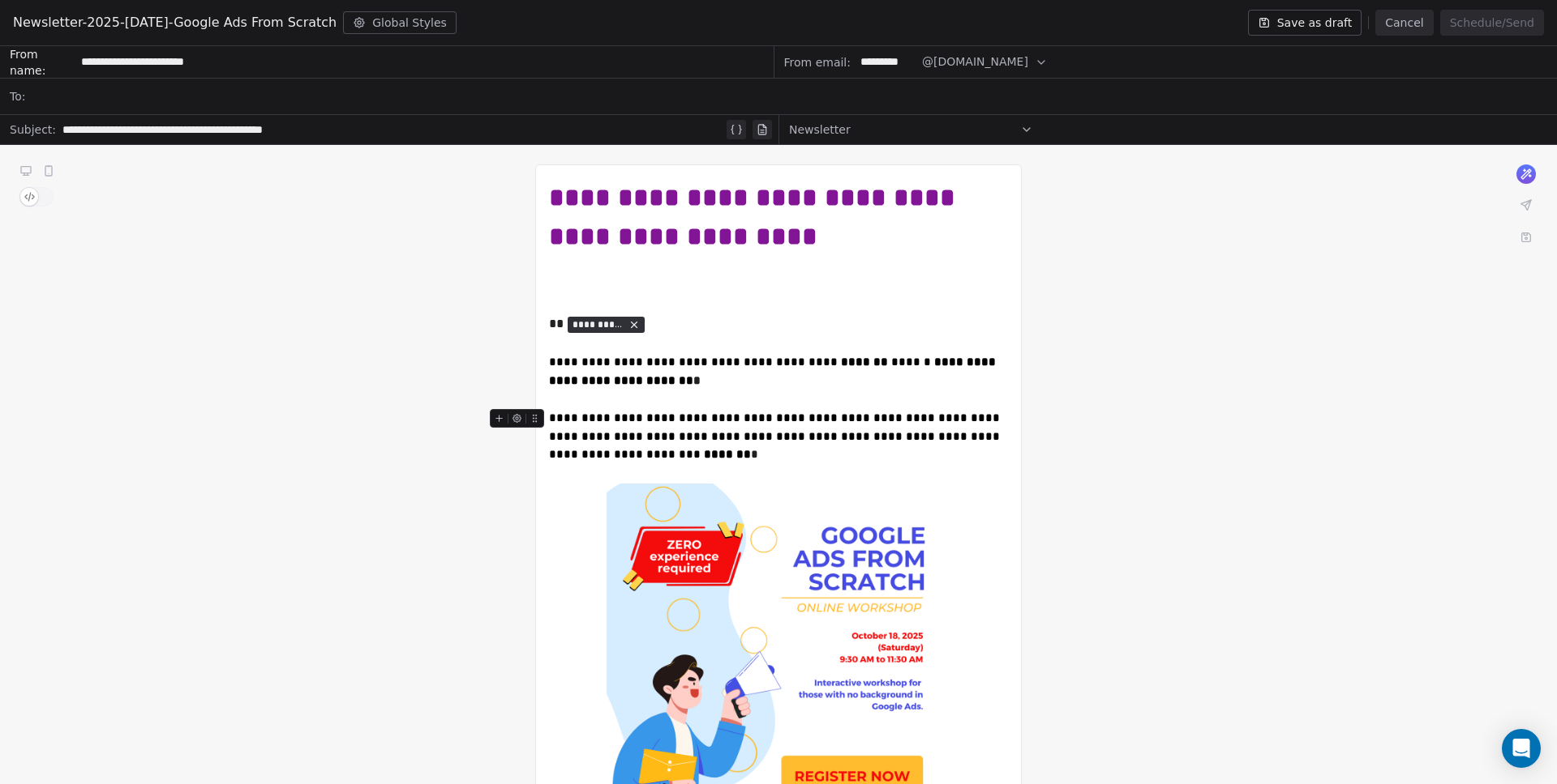
drag, startPoint x: 717, startPoint y: 65, endPoint x: 730, endPoint y: 44, distance: 24.7
click at [719, 63] on input "**********" at bounding box center [424, 62] width 697 height 30
click at [755, 23] on div "Newsletter-2025-SEPT22-Google Ads From Scratch Global Styles Save as draft Canc…" at bounding box center [778, 23] width 1557 height 46
click at [99, 95] on div at bounding box center [789, 97] width 1516 height 36
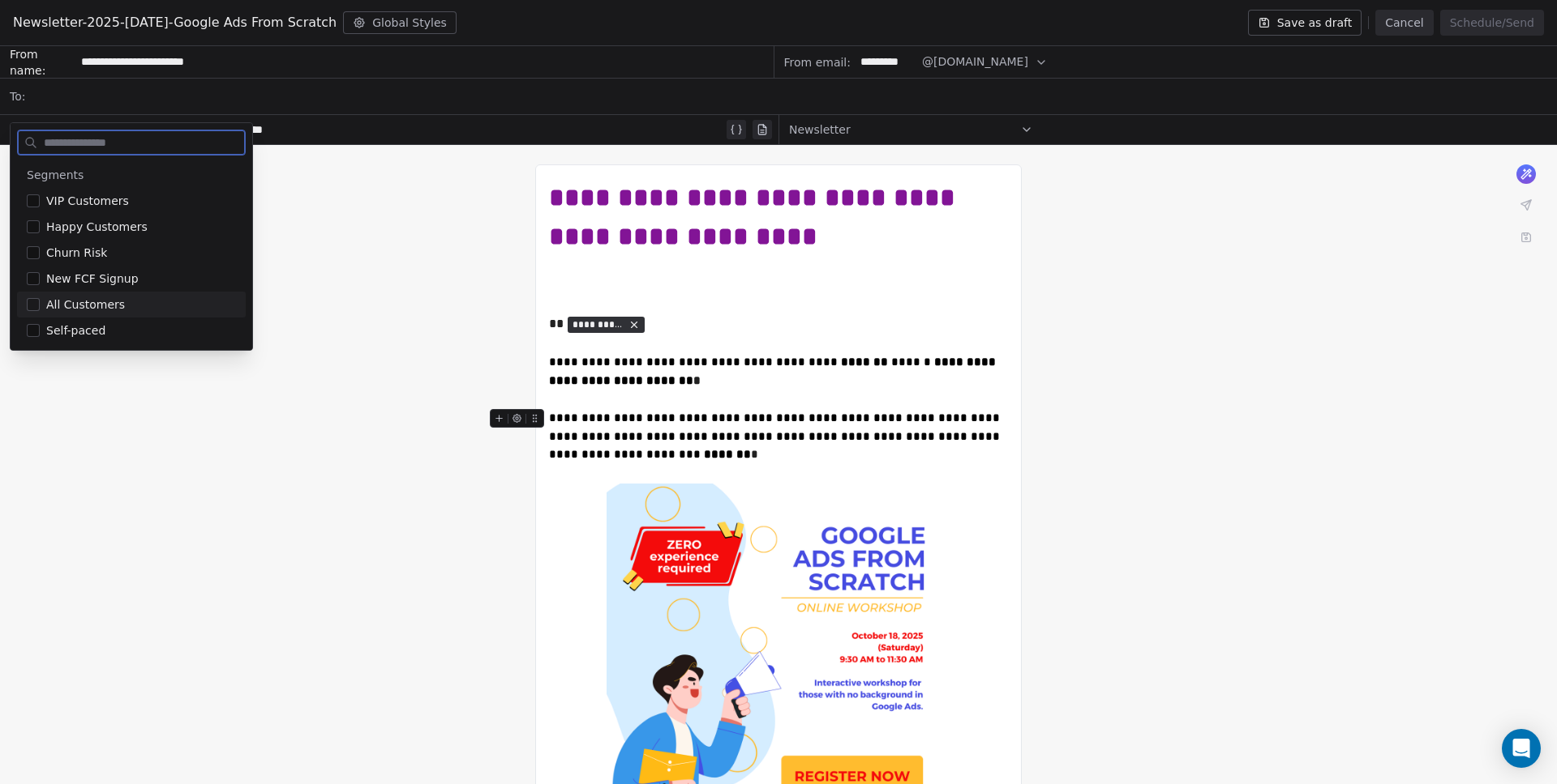
click at [81, 302] on span "All Customers" at bounding box center [86, 305] width 79 height 17
